Goal: Go to known website: Access a specific website the user already knows

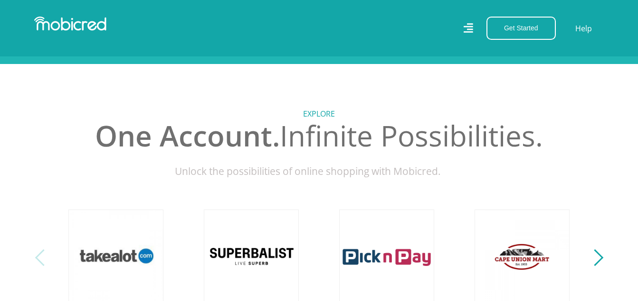
scroll to position [380, 0]
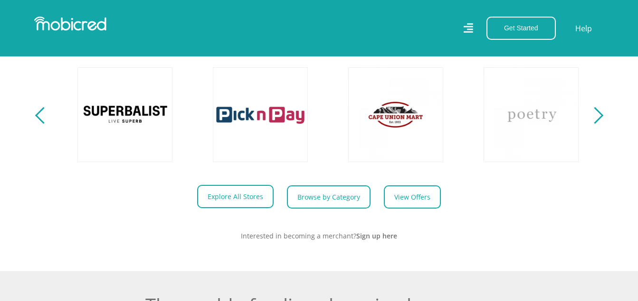
click at [227, 208] on link "Explore All Stores" at bounding box center [235, 196] width 76 height 23
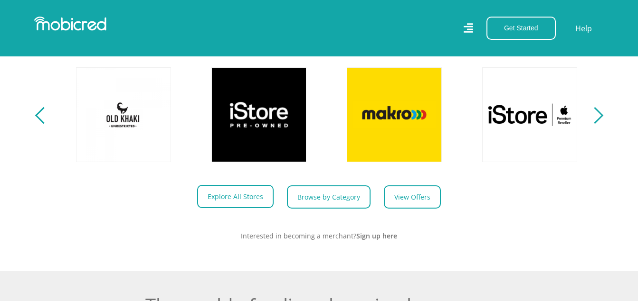
scroll to position [0, 676]
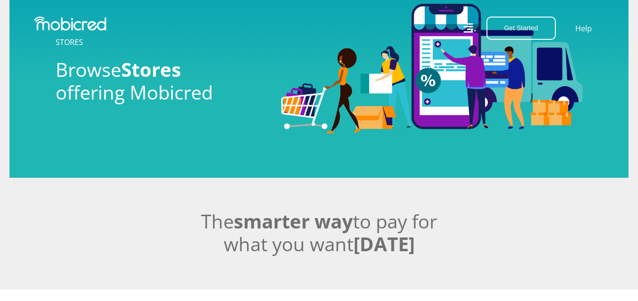
scroll to position [190, 0]
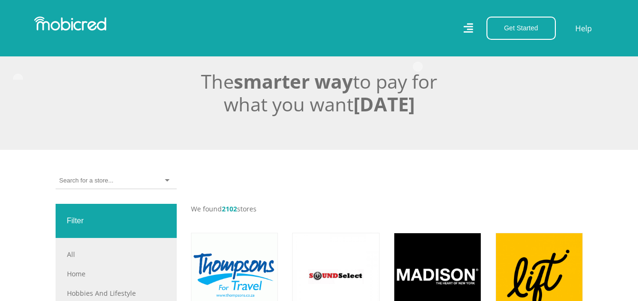
click at [116, 179] on div at bounding box center [116, 181] width 121 height 17
type input "wikideals"
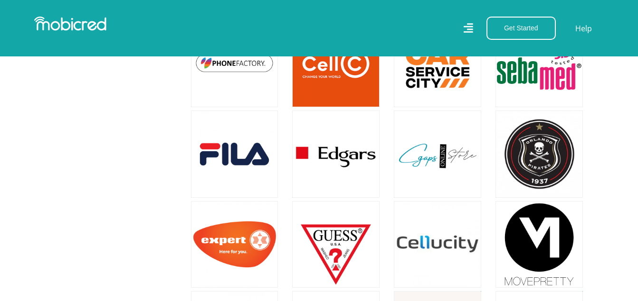
scroll to position [760, 0]
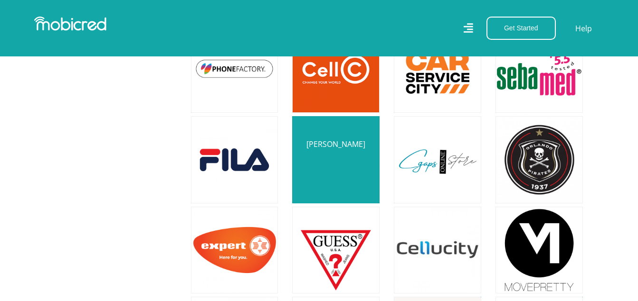
click at [336, 140] on link at bounding box center [335, 160] width 103 height 103
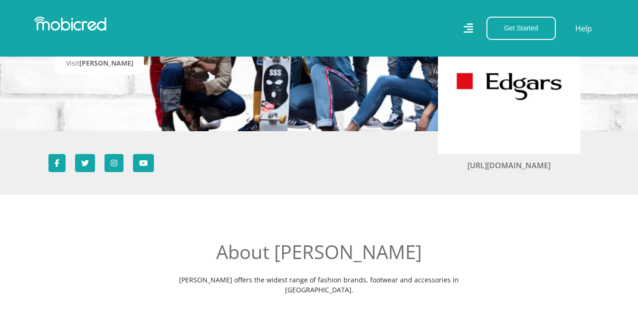
scroll to position [142, 0]
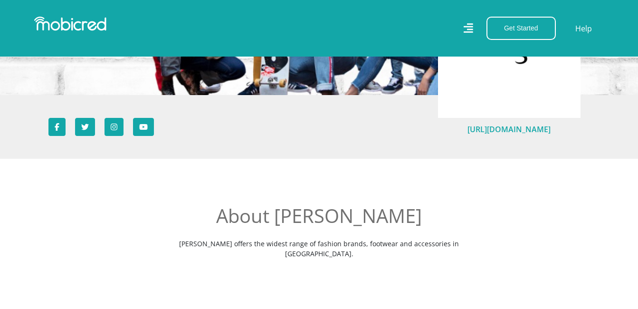
click at [504, 127] on link "[URL][DOMAIN_NAME]" at bounding box center [508, 129] width 83 height 10
